Goal: Task Accomplishment & Management: Complete application form

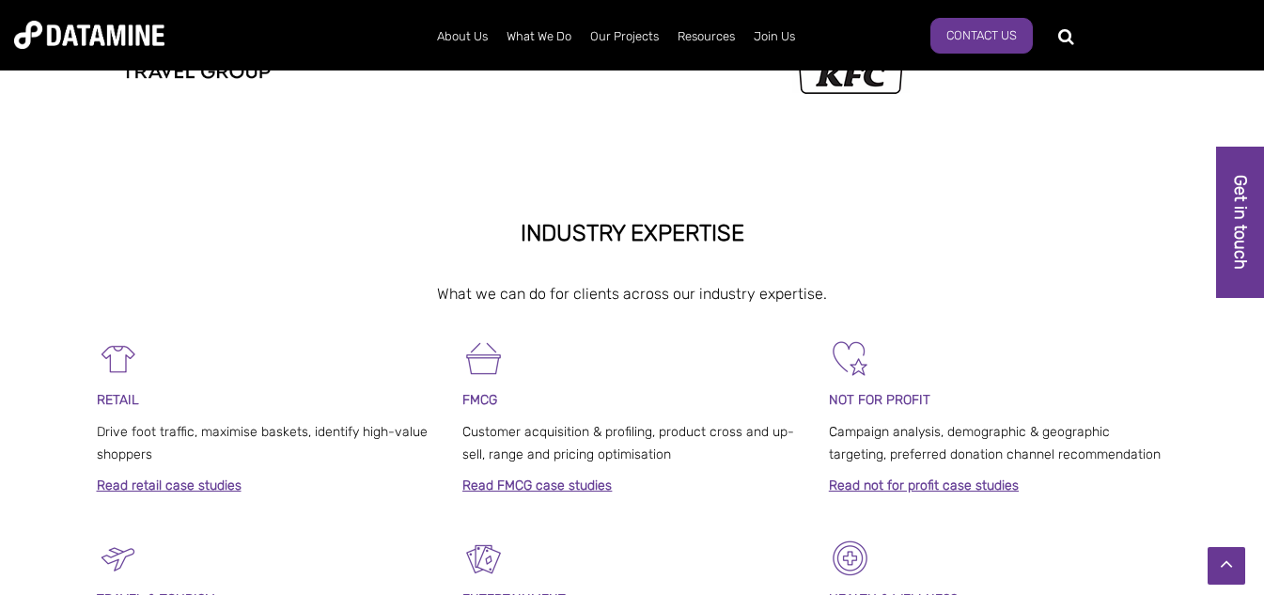
scroll to position [412, 0]
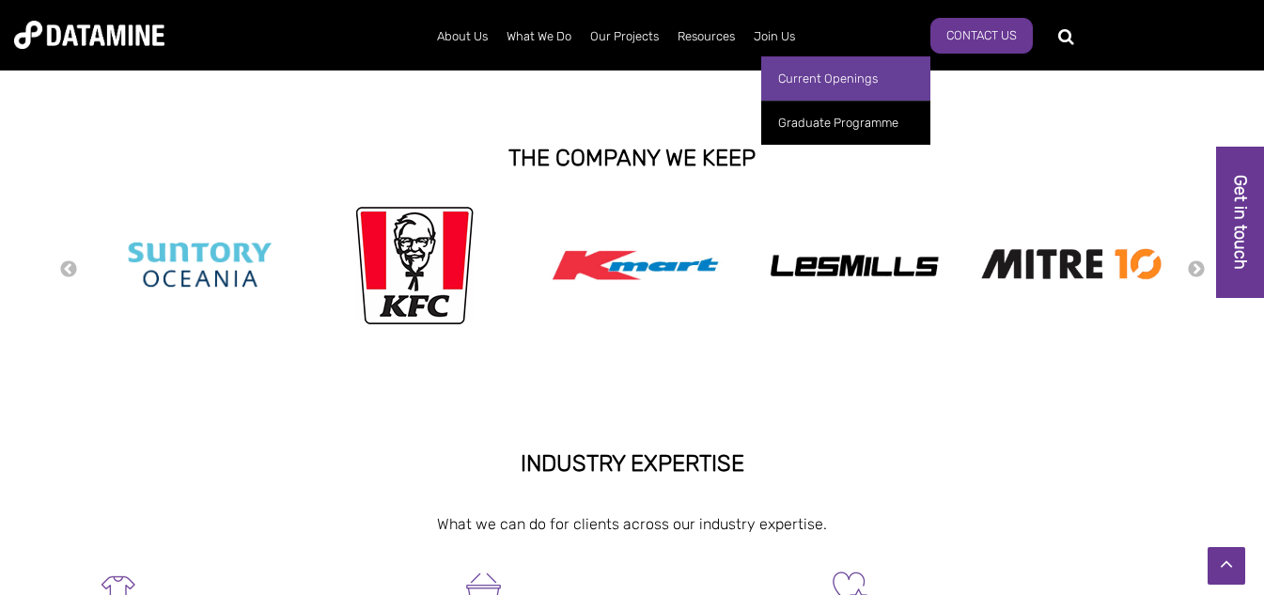
click at [804, 85] on link "Current Openings" at bounding box center [845, 78] width 169 height 44
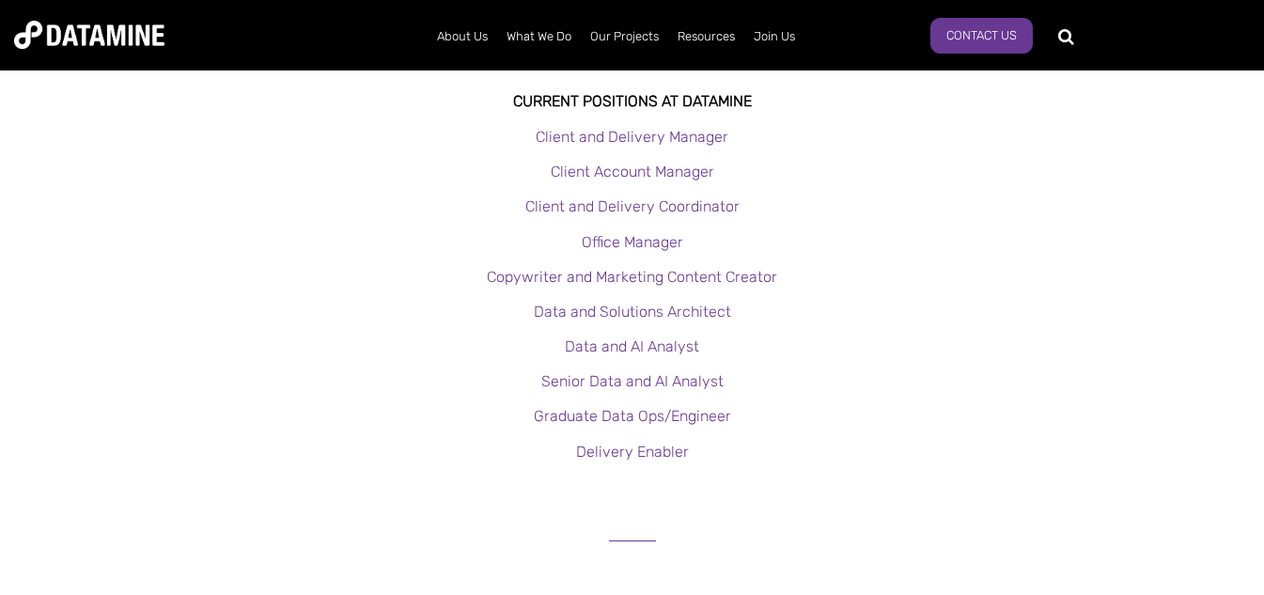
scroll to position [419, 0]
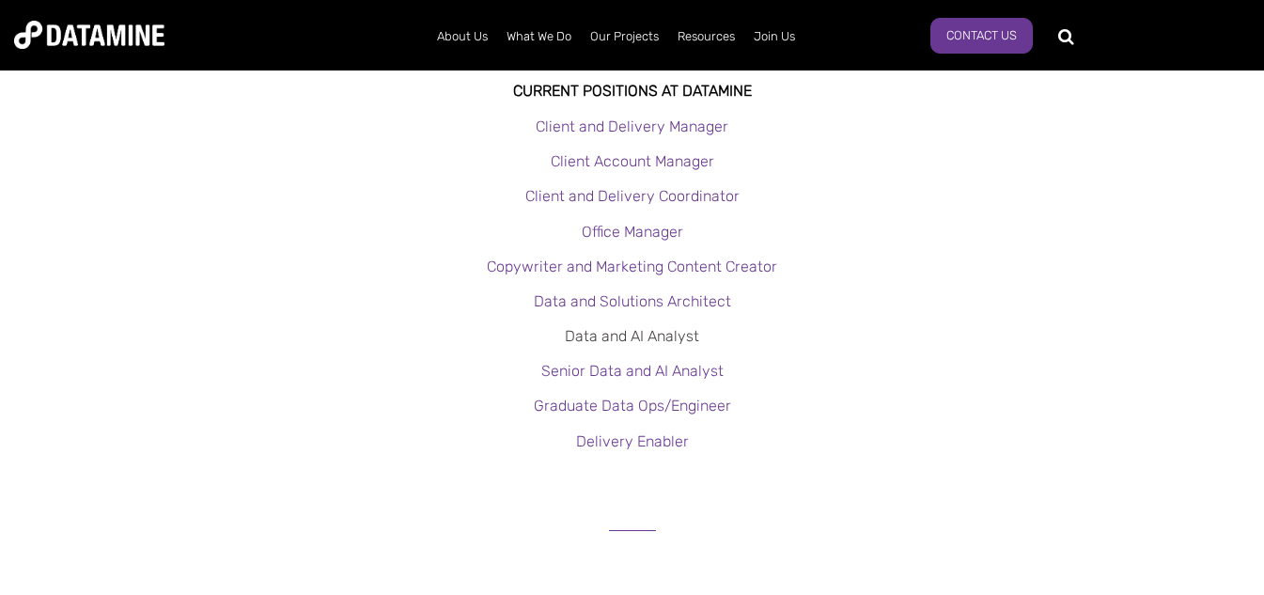
click at [659, 329] on link "Data and AI Analyst" at bounding box center [632, 336] width 134 height 18
click at [692, 302] on link "Data and Solutions Architect" at bounding box center [632, 301] width 197 height 18
click at [649, 375] on link "Senior Data and AI Analyst" at bounding box center [632, 371] width 182 height 18
